Goal: Information Seeking & Learning: Learn about a topic

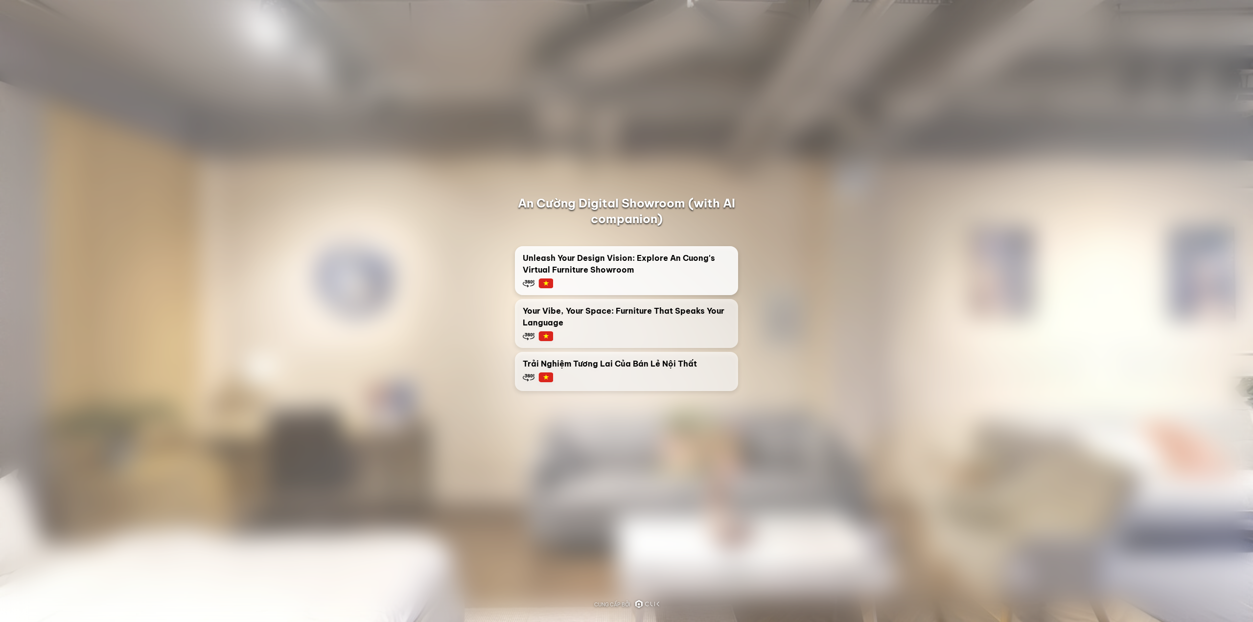
click at [682, 274] on span "Unleash Your Design Vision: Explore An Cuong's Virtual Furniture Showroom" at bounding box center [626, 263] width 207 height 23
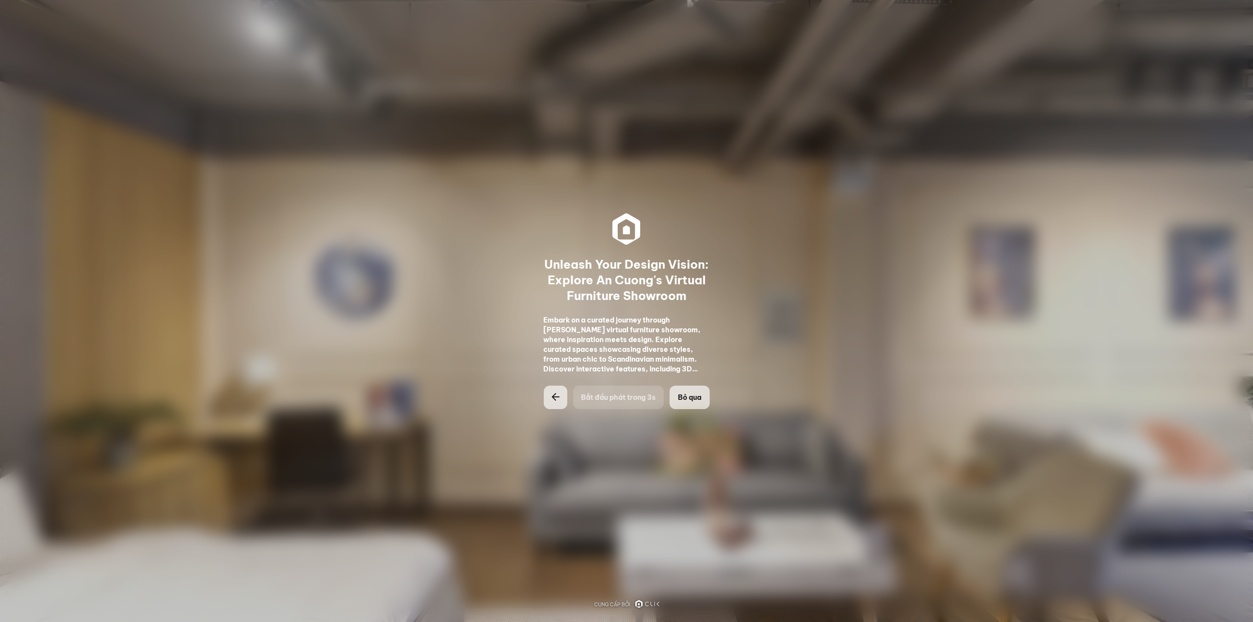
click at [689, 401] on span "Bỏ qua" at bounding box center [689, 397] width 23 height 10
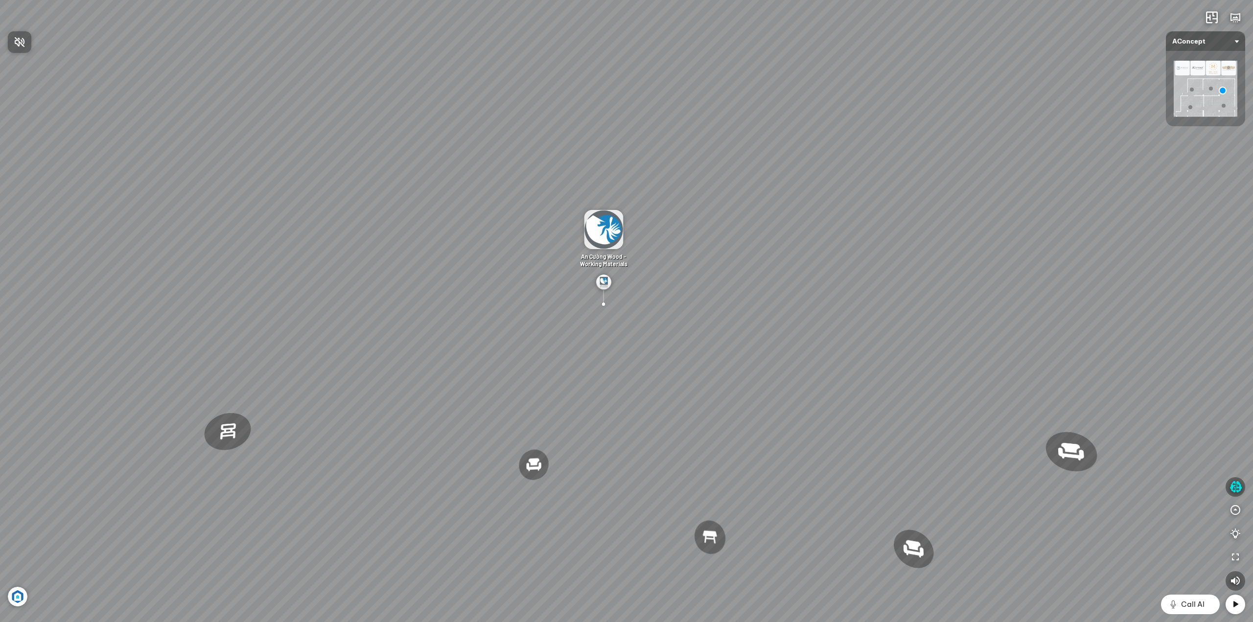
click at [1236, 512] on div at bounding box center [626, 311] width 1253 height 622
click at [1236, 512] on icon "button" at bounding box center [1235, 510] width 12 height 12
click at [1236, 487] on icon "button" at bounding box center [1235, 487] width 12 height 12
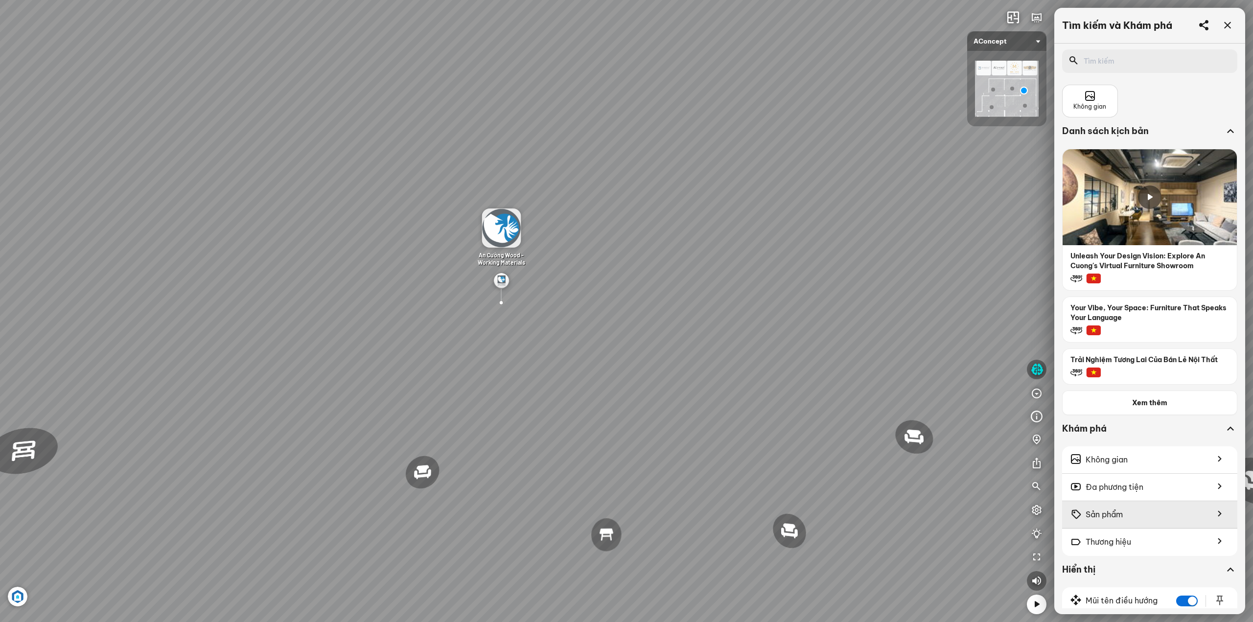
click at [1106, 516] on span "Sản phẩm" at bounding box center [1103, 514] width 37 height 12
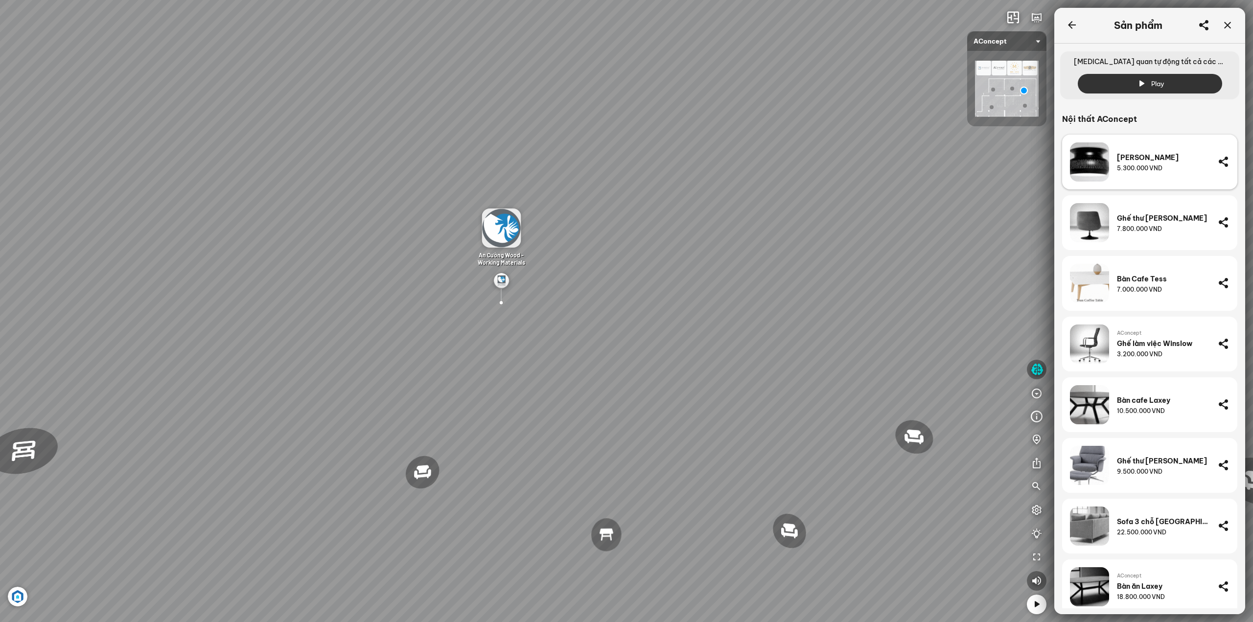
click at [1170, 158] on div "[PERSON_NAME]" at bounding box center [1163, 157] width 93 height 9
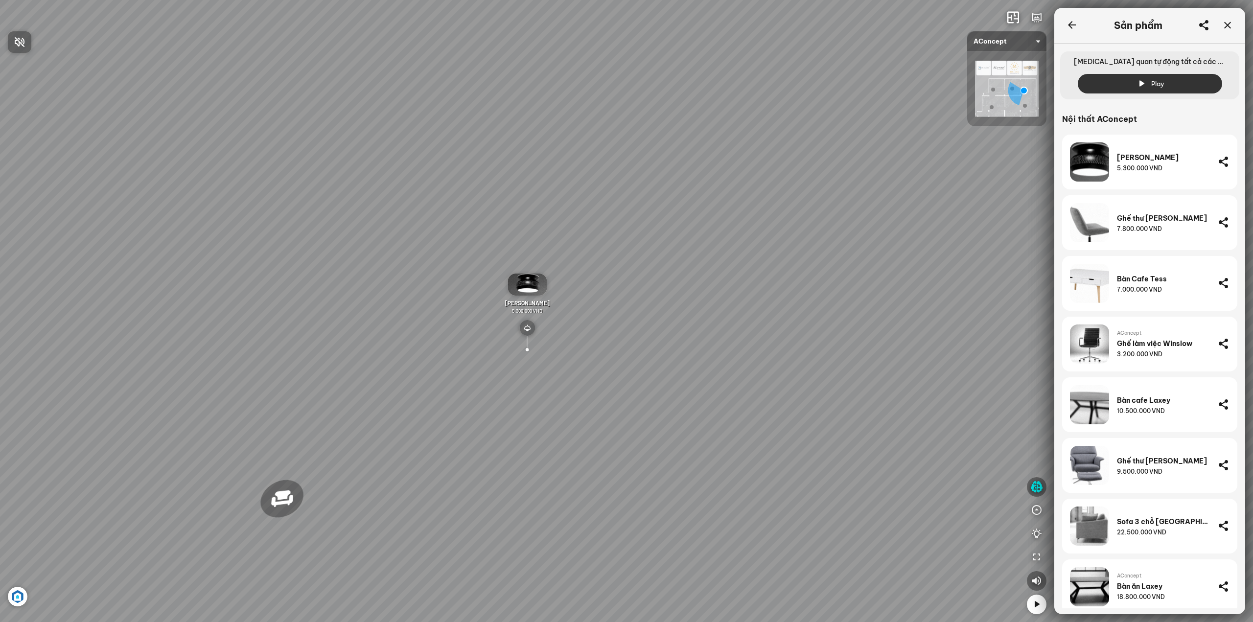
click at [1136, 166] on div at bounding box center [626, 311] width 1253 height 622
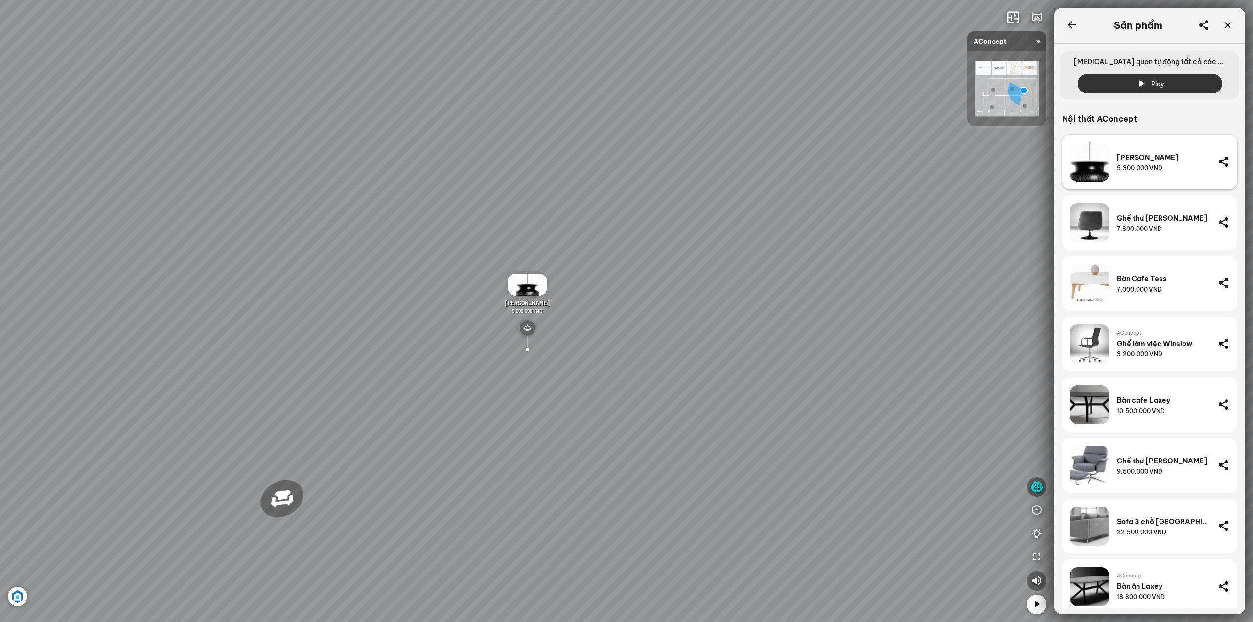
click at [1148, 173] on div "Đèn trần Reno 5.300.000 VND" at bounding box center [1163, 161] width 93 height 39
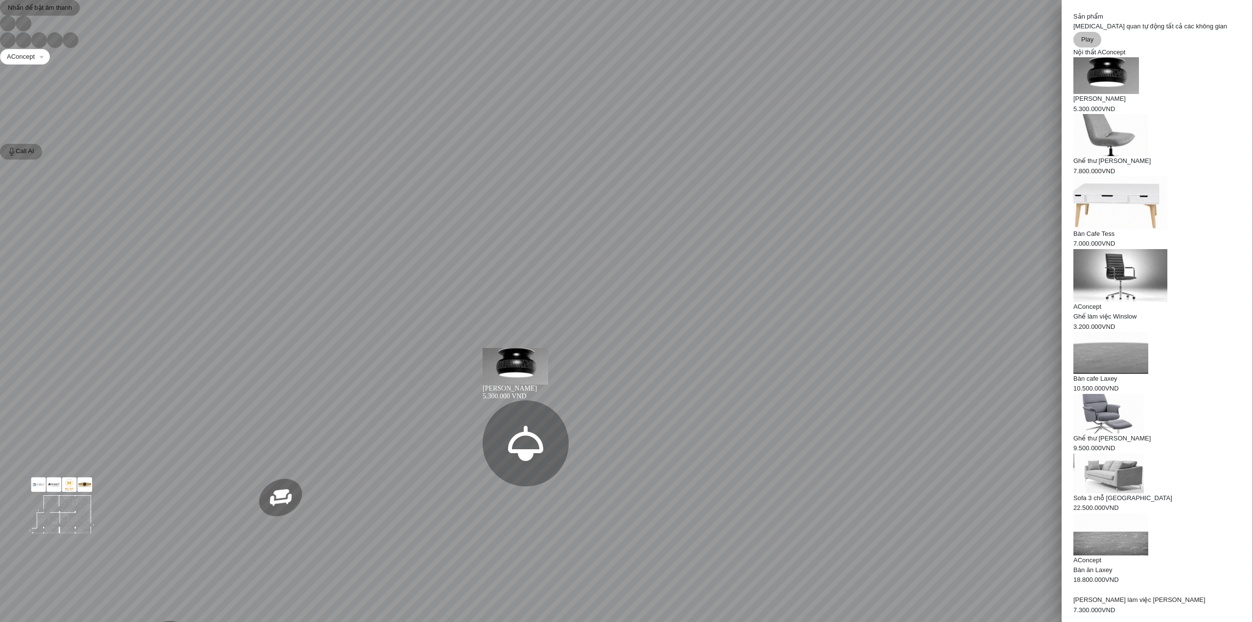
click at [1222, 16] on div at bounding box center [626, 16] width 1253 height 0
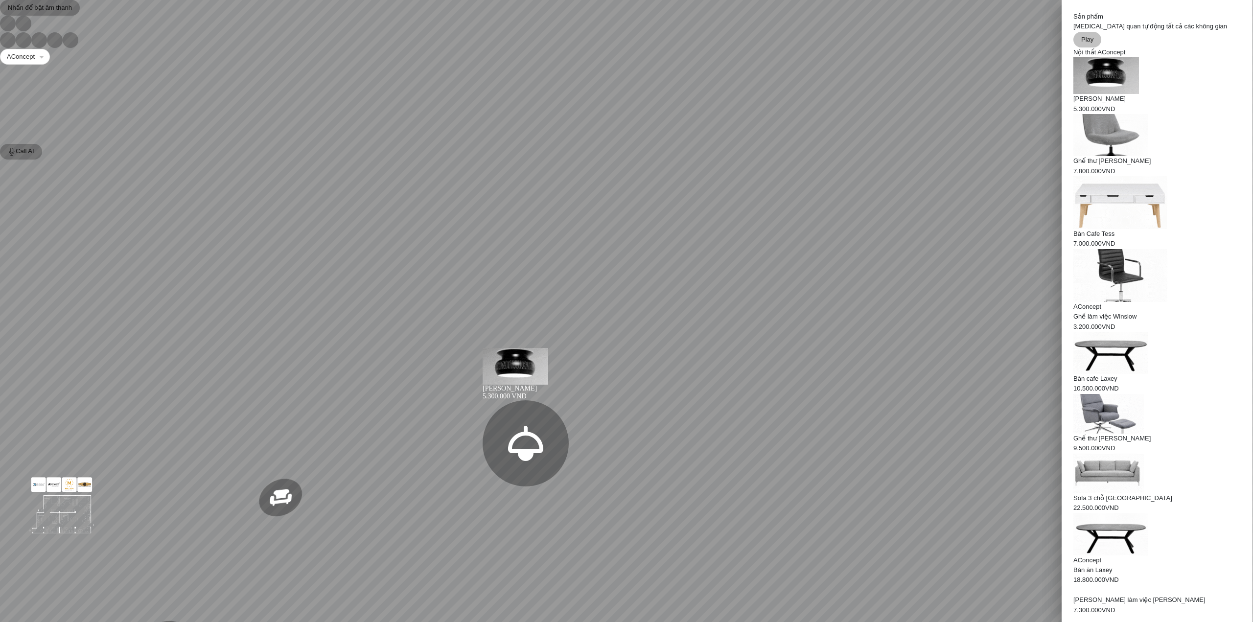
click at [1073, 114] on icon at bounding box center [1073, 114] width 0 height 0
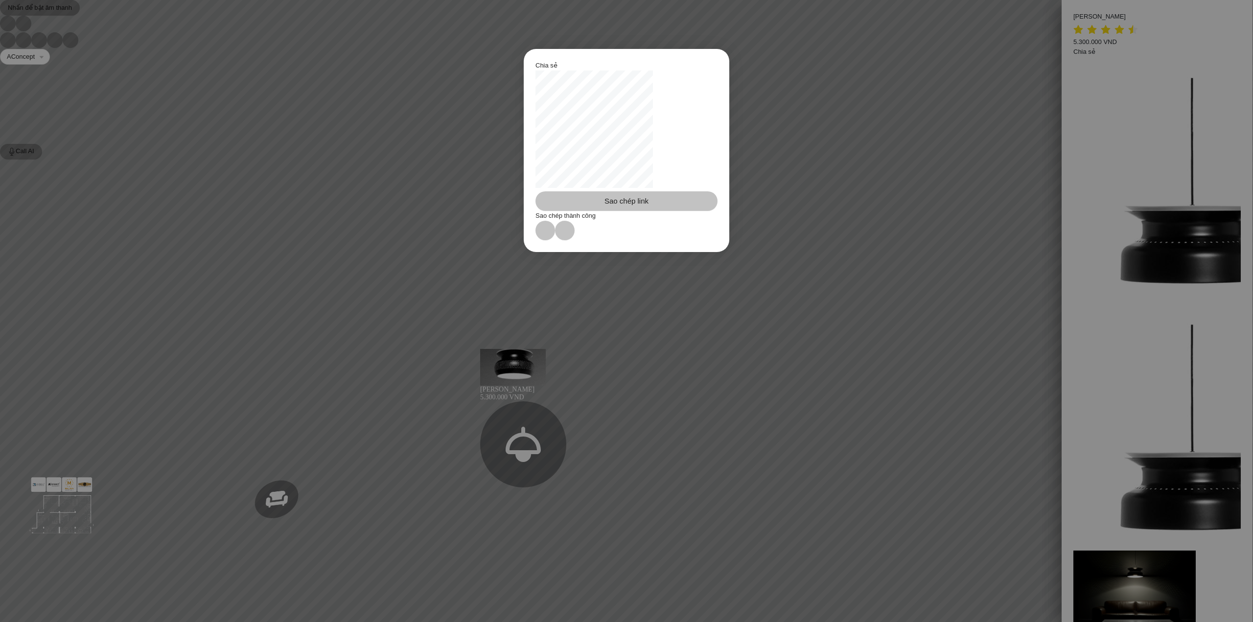
click at [535, 70] on icon at bounding box center [535, 70] width 0 height 0
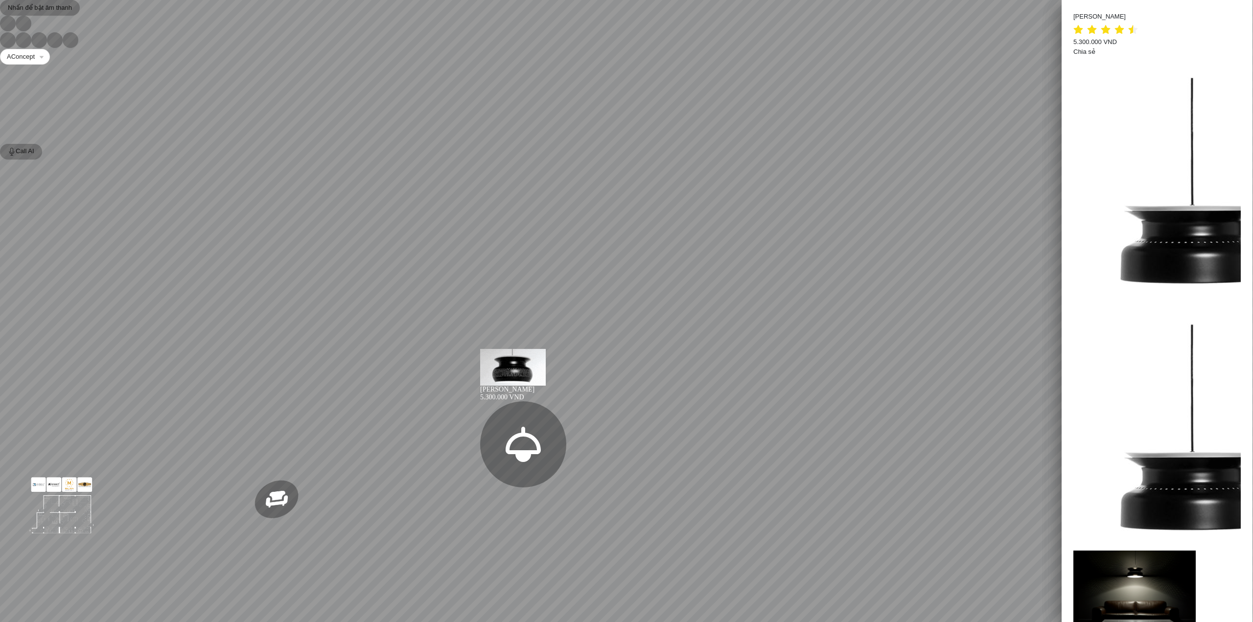
click at [1080, 55] on span "Chia sẻ" at bounding box center [1084, 51] width 22 height 7
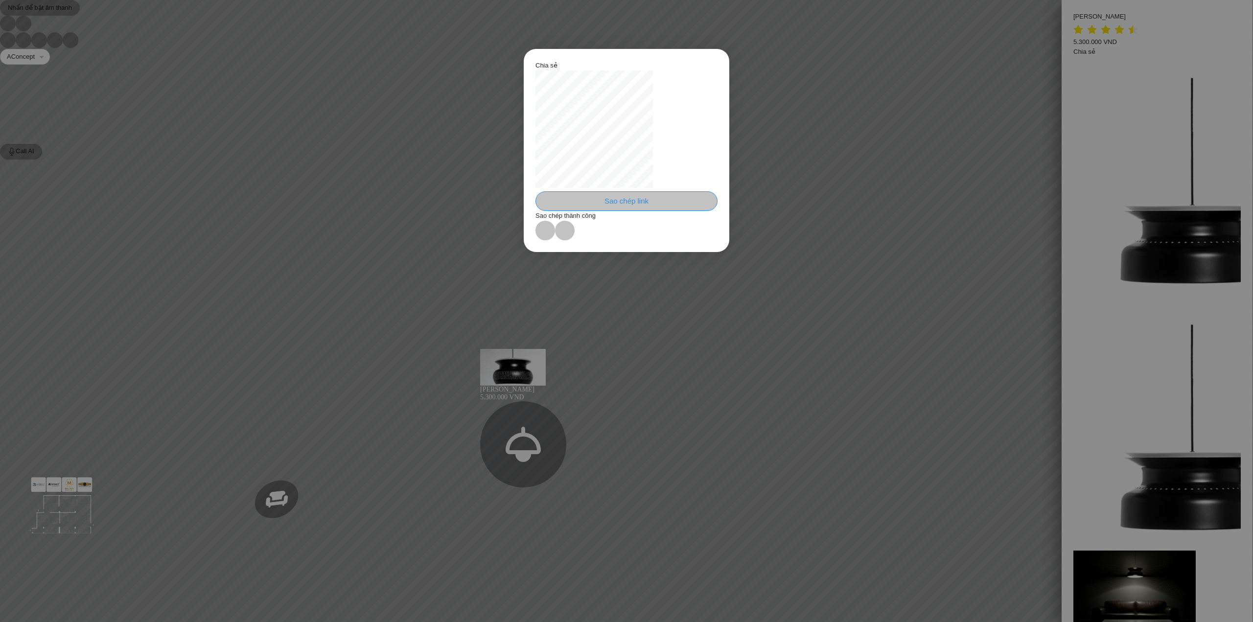
drag, startPoint x: 616, startPoint y: 407, endPoint x: 611, endPoint y: 381, distance: 26.3
click at [615, 207] on span "Sao chép link" at bounding box center [626, 201] width 44 height 12
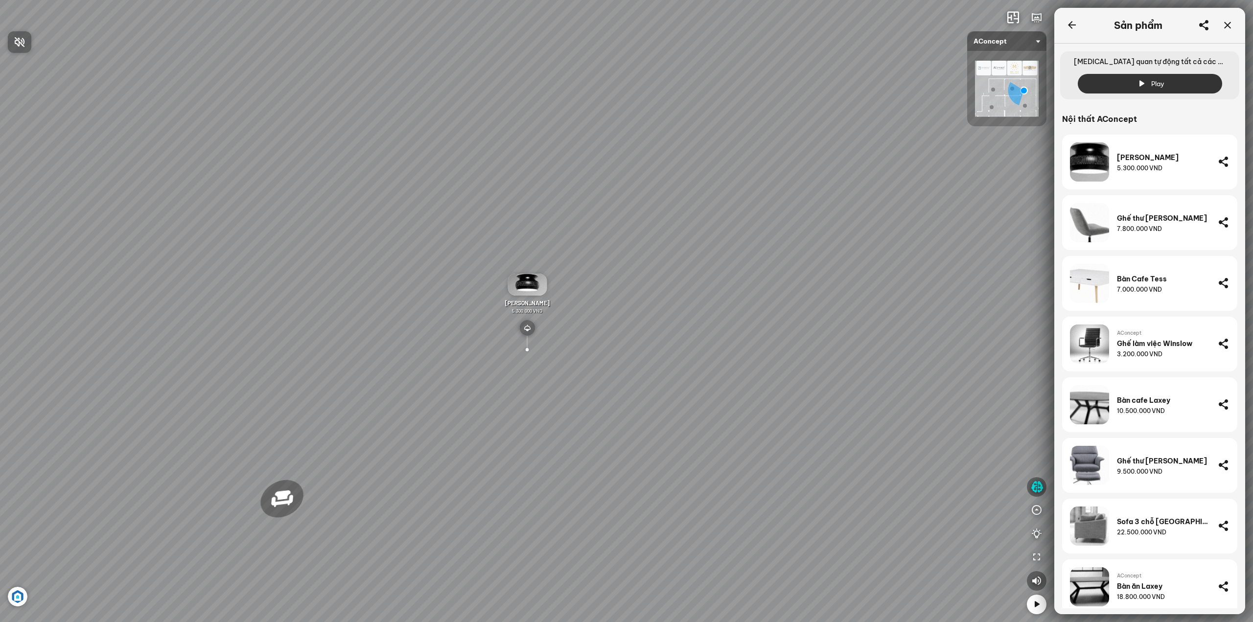
click at [1229, 24] on div at bounding box center [626, 311] width 1253 height 622
click at [1229, 24] on icon at bounding box center [1227, 26] width 12 height 12
